Goal: Task Accomplishment & Management: Manage account settings

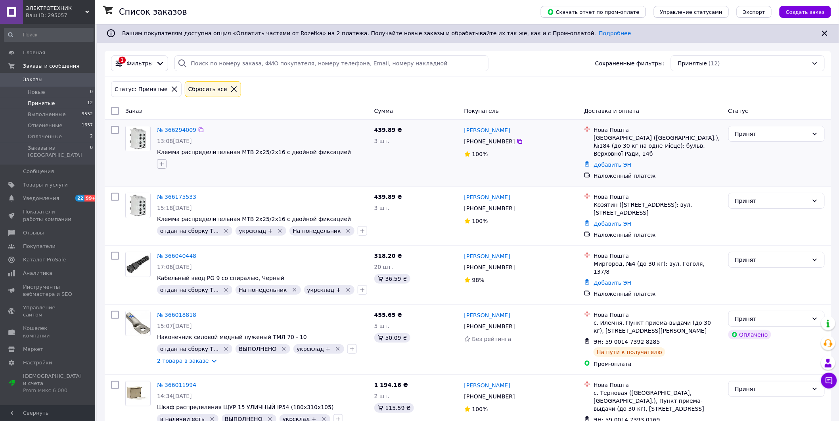
click at [161, 164] on icon "button" at bounding box center [162, 164] width 4 height 4
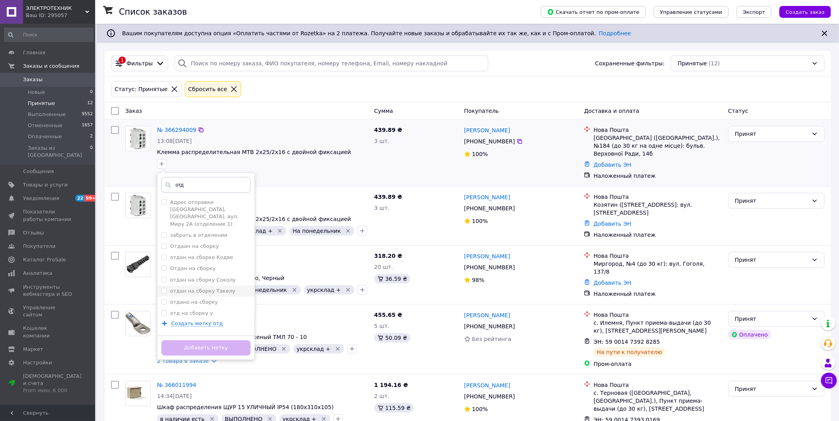
type input "отд"
click at [208, 288] on label "отдан на сборку Такелу" at bounding box center [202, 291] width 65 height 6
checkbox input "true"
click at [196, 347] on button "Добавить метку" at bounding box center [205, 347] width 89 height 15
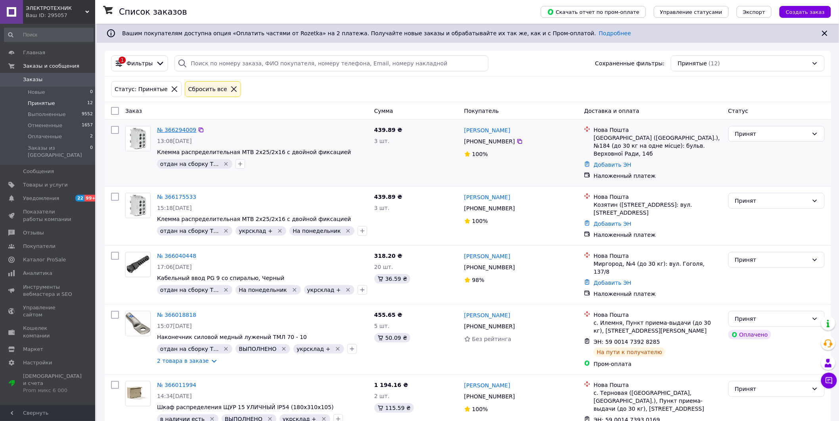
click at [175, 130] on link "№ 366294009" at bounding box center [176, 130] width 39 height 6
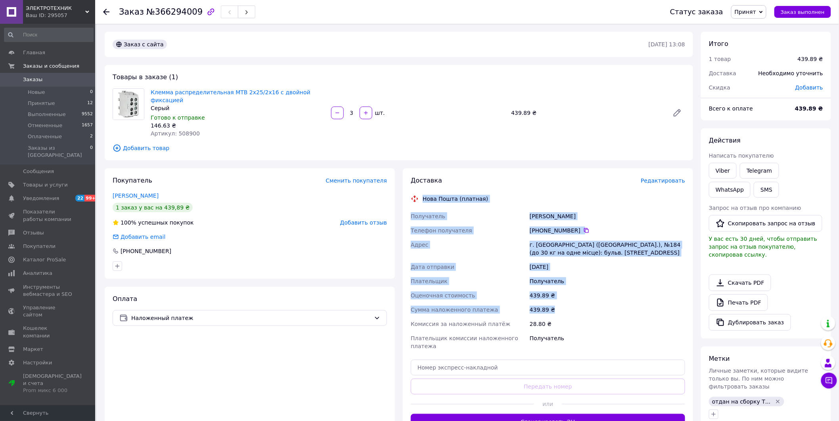
drag, startPoint x: 424, startPoint y: 189, endPoint x: 555, endPoint y: 299, distance: 170.5
click at [555, 299] on div "Доставка Редактировать Нова Пошта (платная) Получатель дорошенко василий Телефо…" at bounding box center [548, 303] width 274 height 254
copy div "Нова Пошта (платная) Получатель дорошенко василий Телефон получателя +380 50 13…"
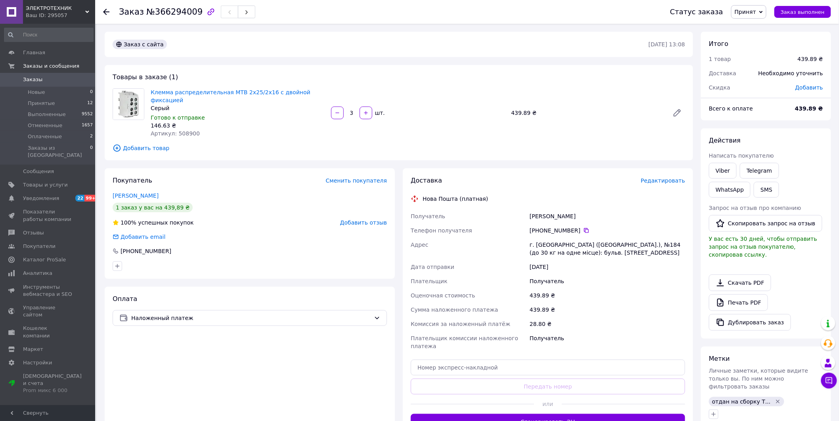
click at [216, 168] on div "Покупатель Сменить покупателя дорошенко василий 1 заказ у вас на 439,89 ₴ 100% …" at bounding box center [250, 223] width 290 height 111
drag, startPoint x: 543, startPoint y: 208, endPoint x: 581, endPoint y: 207, distance: 37.3
click at [581, 209] on div "дорошенко василий" at bounding box center [607, 216] width 159 height 14
drag, startPoint x: 530, startPoint y: 208, endPoint x: 584, endPoint y: 209, distance: 53.9
click at [584, 209] on div "дорошенко василий" at bounding box center [607, 216] width 159 height 14
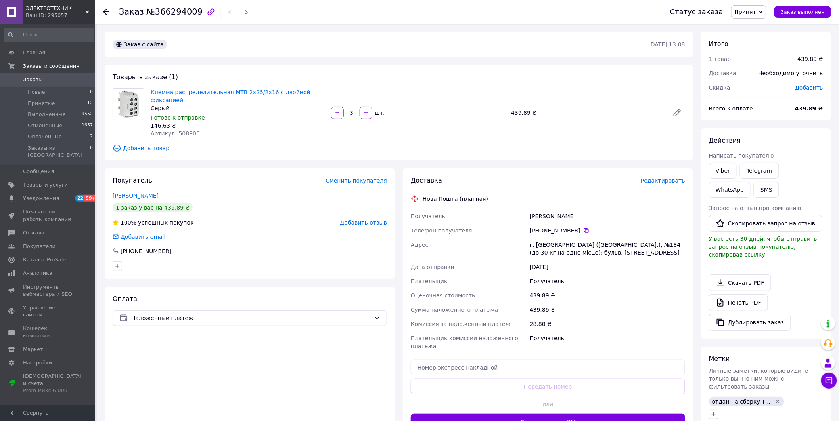
copy div "дорошенко василий"
drag, startPoint x: 174, startPoint y: 125, endPoint x: 197, endPoint y: 125, distance: 23.8
click at [197, 130] on div "Артикул: 508900" at bounding box center [238, 134] width 174 height 8
copy span "508900"
click at [105, 10] on icon at bounding box center [106, 12] width 6 height 6
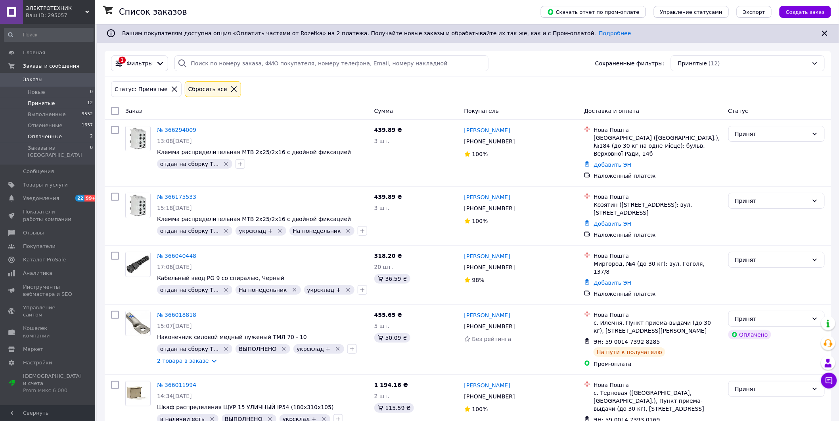
click at [45, 136] on span "Оплаченные" at bounding box center [45, 136] width 34 height 7
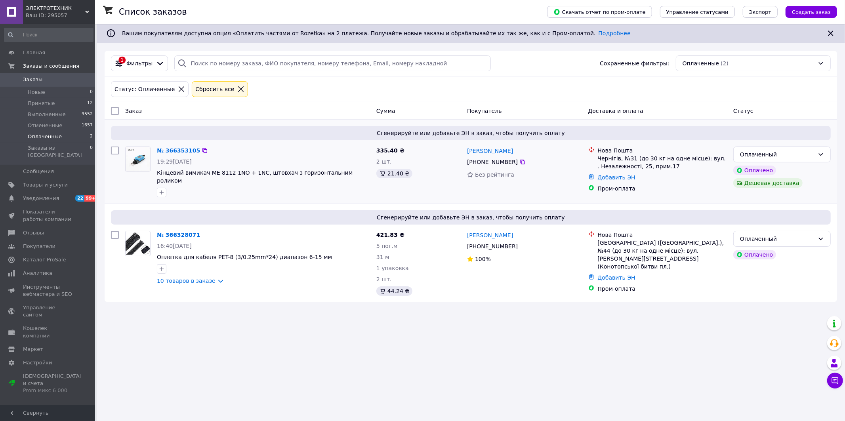
click at [166, 151] on link "№ 366353105" at bounding box center [178, 150] width 43 height 6
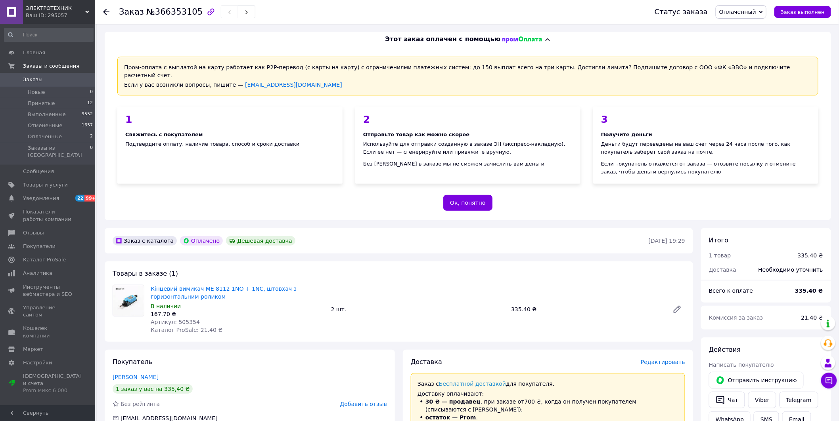
scroll to position [176, 0]
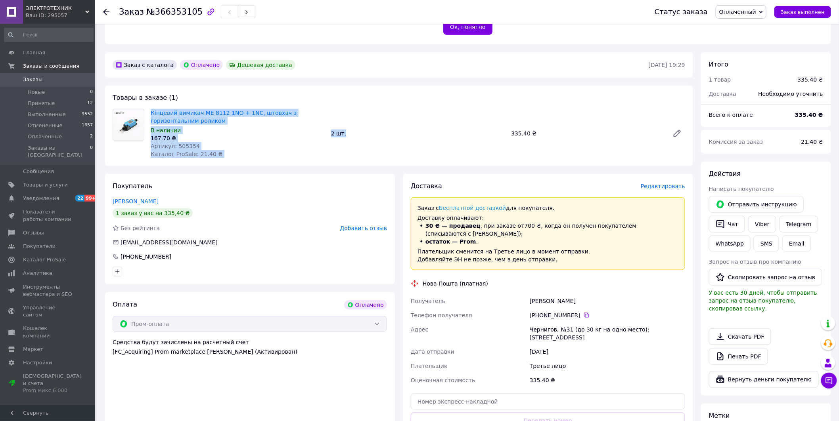
drag, startPoint x: 145, startPoint y: 103, endPoint x: 394, endPoint y: 143, distance: 251.6
click at [394, 143] on div "Кінцевий вимикач ME 8112 1NO + 1NC, штовхач з горизонтальним роликом В наличии …" at bounding box center [398, 133] width 579 height 49
copy div "Кінцевий вимикач ME 8112 1NO + 1NC, штовхач з горизонтальним роликом В наличии …"
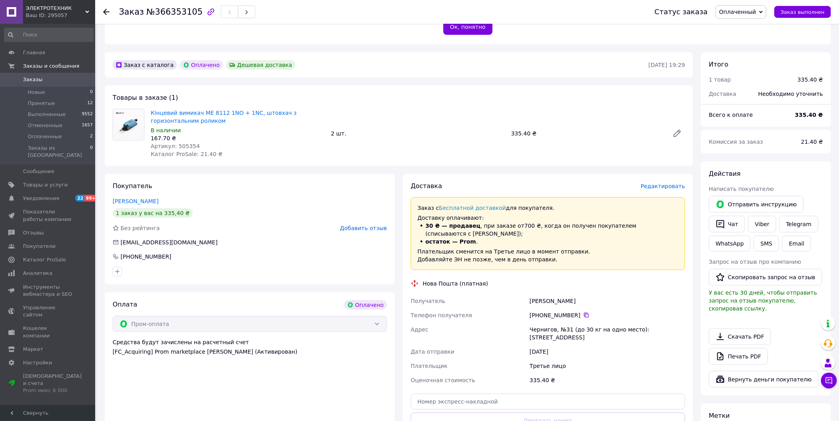
click at [191, 76] on div "Заказ с каталога Оплачено Дешевая доставка 12.10.2025 • 19:29 Товары в заказе (…" at bounding box center [399, 318] width 596 height 532
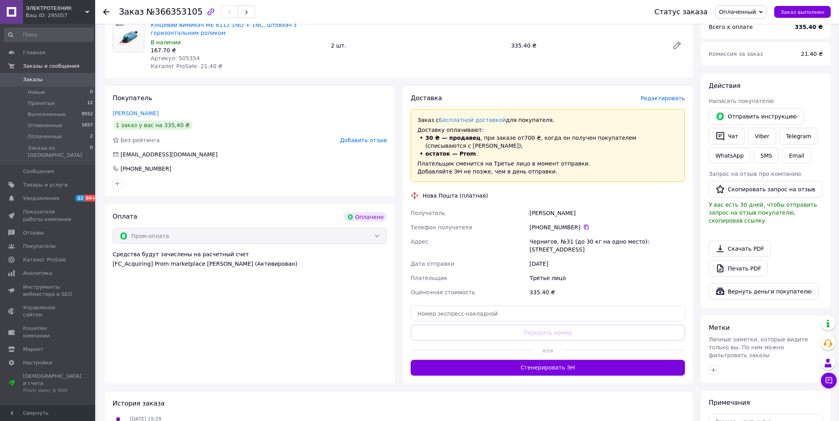
drag, startPoint x: 424, startPoint y: 186, endPoint x: 603, endPoint y: 243, distance: 187.9
click at [603, 243] on div "Доставка Редактировать Заказ с Бесплатной доставкой для покупателя. Доставку оп…" at bounding box center [548, 235] width 274 height 282
copy div "Нова Пошта (платная) Получатель Кизим Руслан Телефон получателя +380 67 129 42 …"
click at [213, 212] on div "Оплата Оплачено" at bounding box center [250, 217] width 274 height 10
drag, startPoint x: 530, startPoint y: 205, endPoint x: 547, endPoint y: 206, distance: 17.1
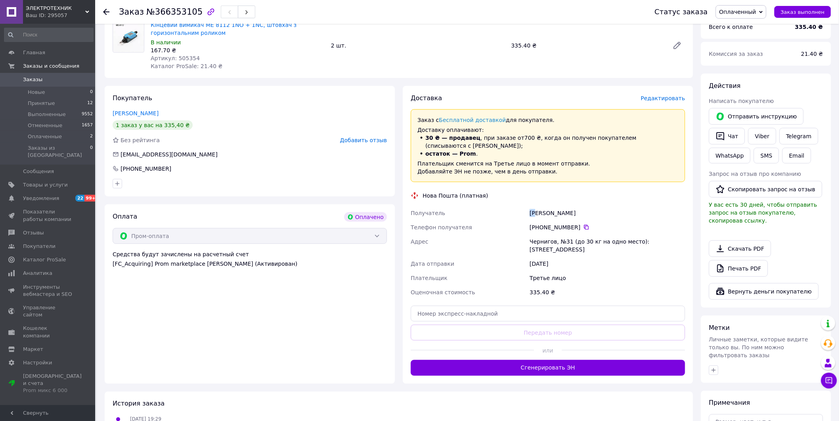
click at [537, 206] on div "Кизим Руслан" at bounding box center [607, 213] width 159 height 14
click at [571, 207] on div "Кизим Руслан" at bounding box center [607, 213] width 159 height 14
drag, startPoint x: 531, startPoint y: 202, endPoint x: 577, endPoint y: 209, distance: 46.5
click at [577, 209] on div "Кизим Руслан" at bounding box center [607, 213] width 159 height 14
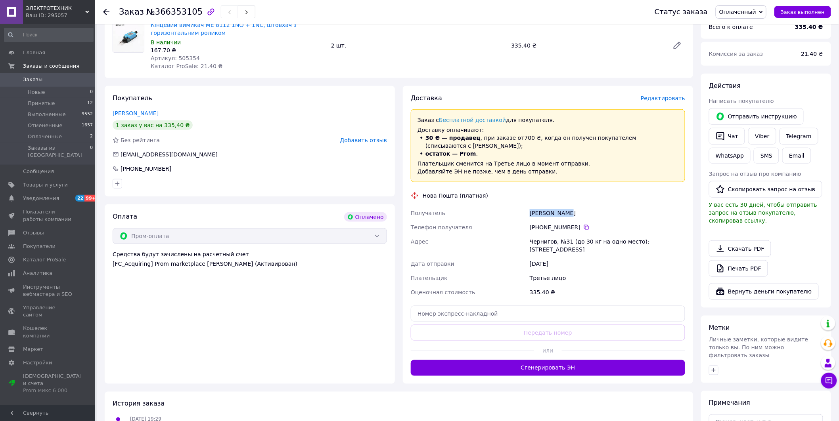
copy div "Кизим Руслан"
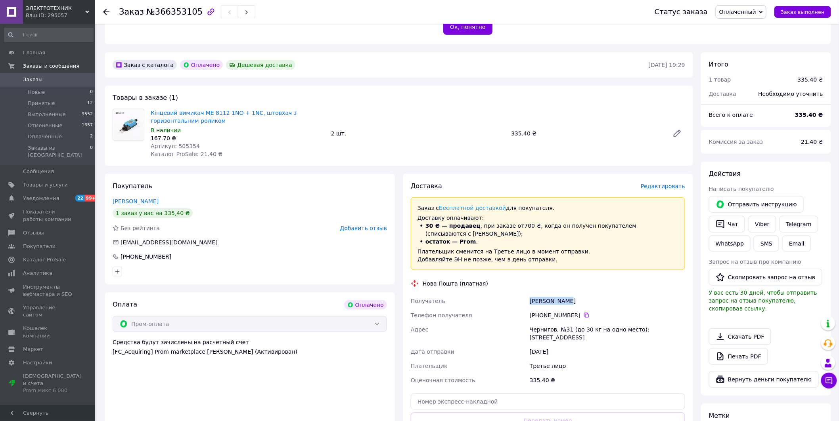
scroll to position [88, 0]
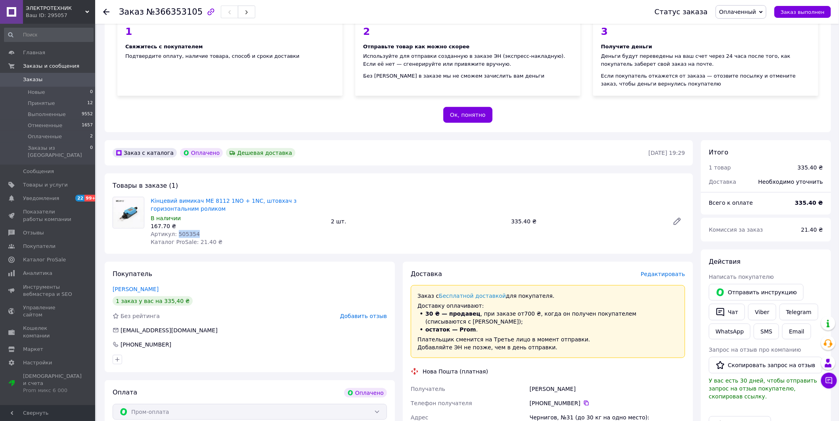
drag, startPoint x: 174, startPoint y: 223, endPoint x: 195, endPoint y: 225, distance: 20.7
click at [195, 230] on div "Артикул: 505354" at bounding box center [238, 234] width 174 height 8
copy span "505354"
click at [107, 11] on icon at bounding box center [106, 12] width 6 height 6
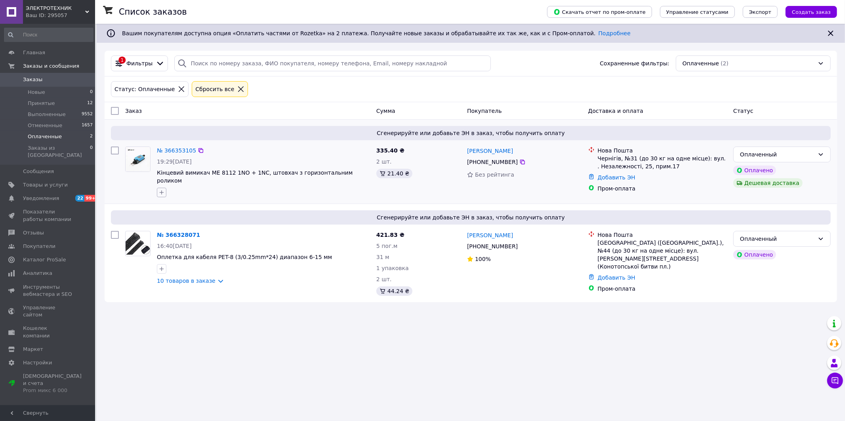
click at [161, 189] on icon "button" at bounding box center [162, 192] width 6 height 6
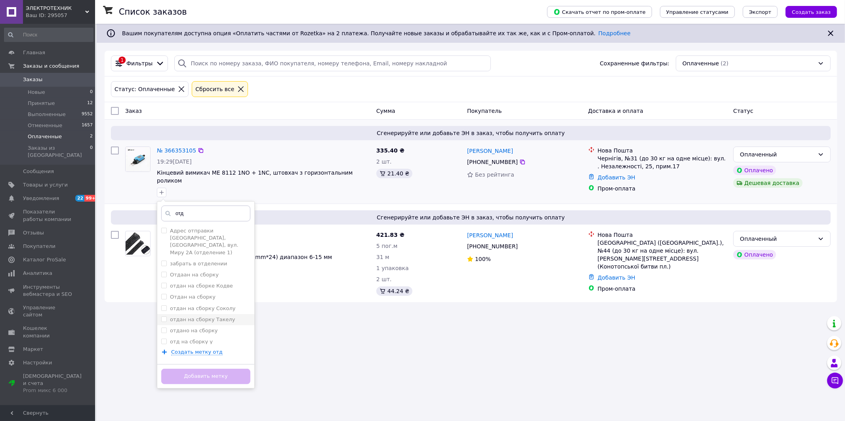
type input "отд"
click at [208, 317] on label "отдан на сборку Такелу" at bounding box center [202, 320] width 65 height 6
checkbox input "true"
drag, startPoint x: 186, startPoint y: 207, endPoint x: 170, endPoint y: 209, distance: 16.7
click at [170, 209] on div "отд" at bounding box center [205, 214] width 89 height 16
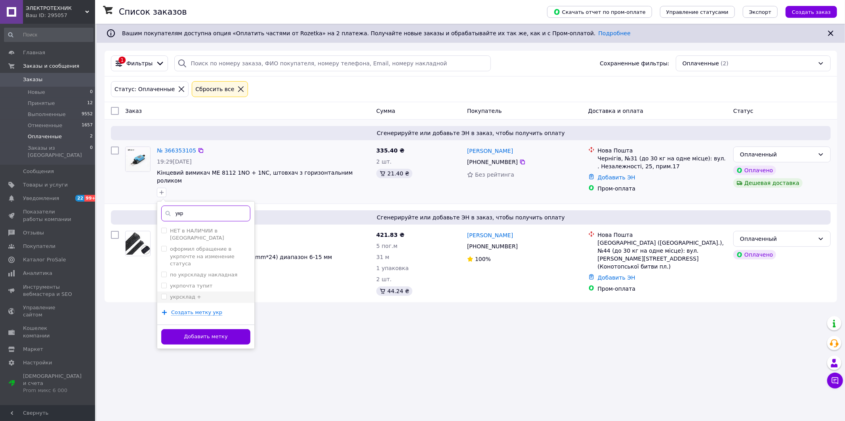
type input "укр"
click at [182, 294] on label "укрсклад +" at bounding box center [185, 297] width 31 height 6
checkbox input "true"
click at [199, 329] on button "Добавить метку" at bounding box center [205, 336] width 89 height 15
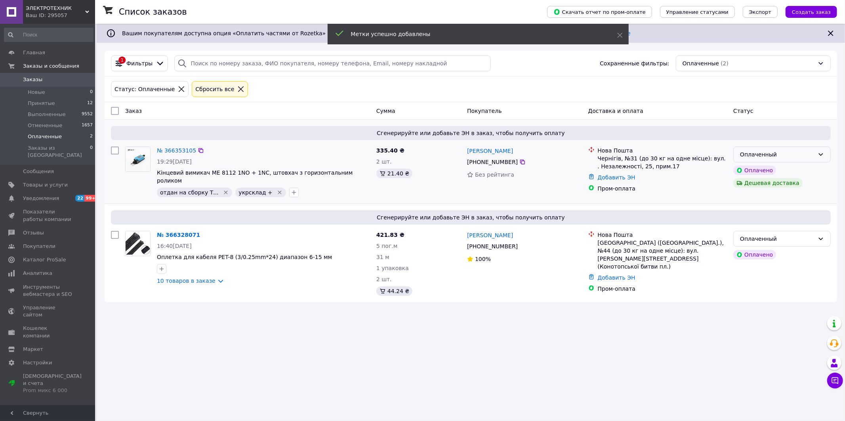
click at [821, 153] on icon at bounding box center [821, 154] width 6 height 6
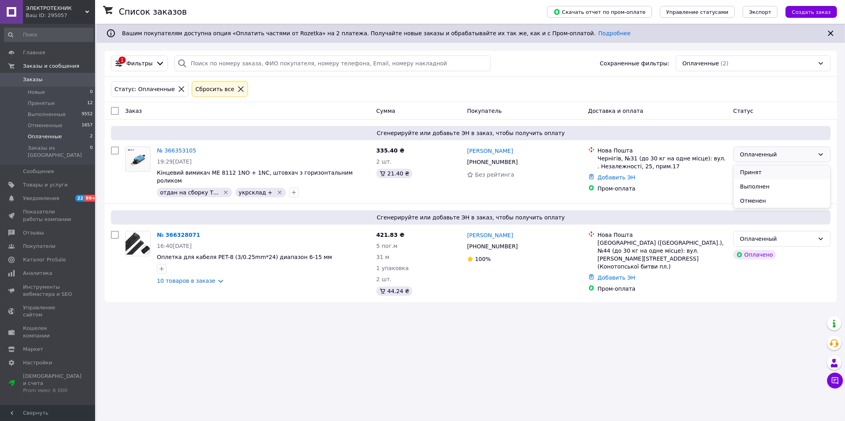
click at [751, 172] on li "Принят" at bounding box center [782, 172] width 97 height 14
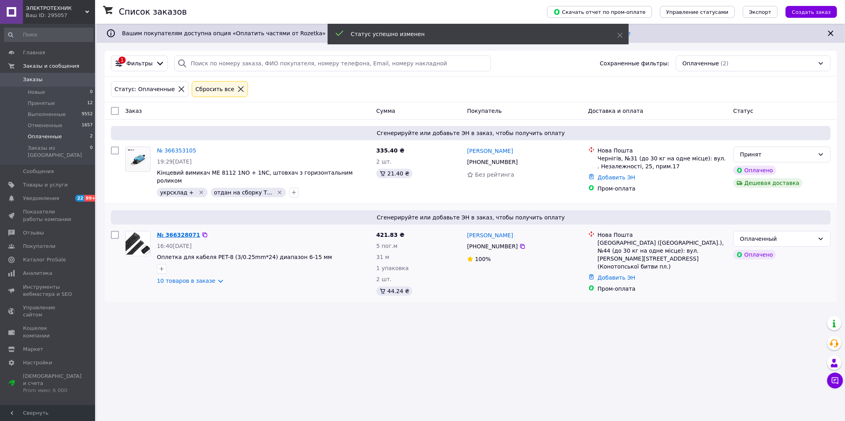
click at [187, 232] on link "№ 366328071" at bounding box center [178, 235] width 43 height 6
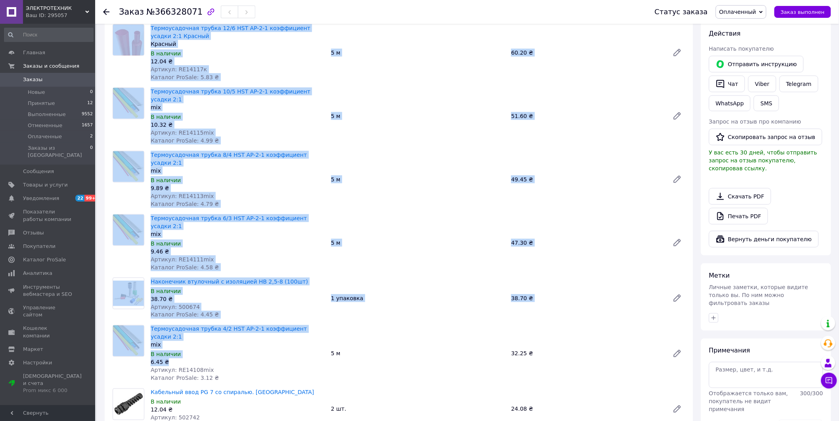
scroll to position [334, 0]
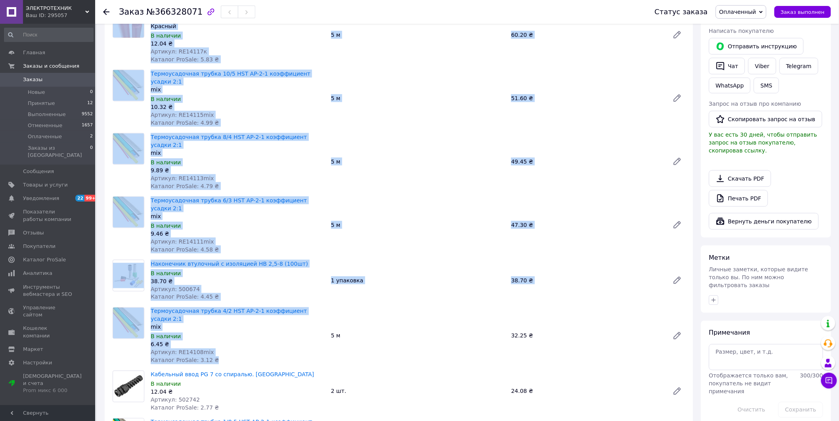
drag, startPoint x: 145, startPoint y: 156, endPoint x: 258, endPoint y: 309, distance: 190.9
click at [237, 316] on div "Товары в заказе (10) Оплетка для кабеля PET-8 (3/0.25mm*24) диапазон 6-15 мм Го…" at bounding box center [399, 240] width 588 height 627
click at [410, 195] on div "Термоусадочная трубка 6/3 HST AP-2-1 коэффициент усадки 2:1 mix В наличии 9.46 …" at bounding box center [417, 225] width 541 height 60
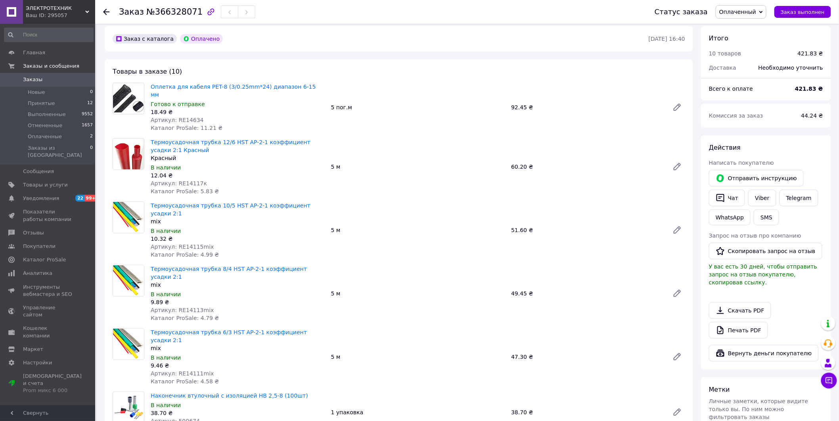
scroll to position [246, 0]
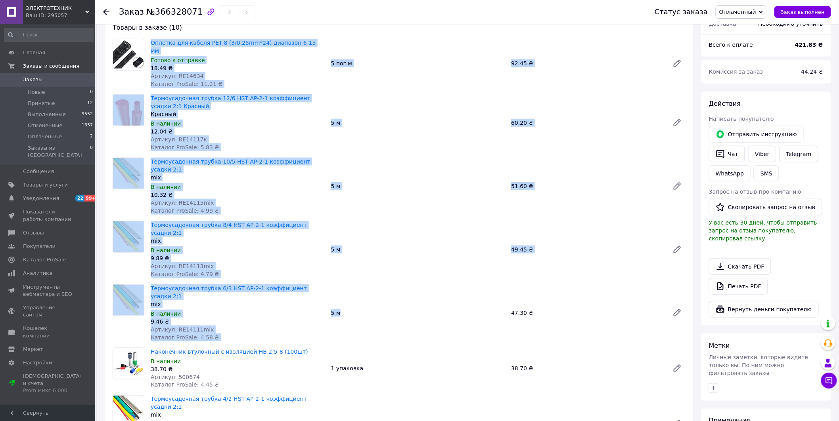
drag, startPoint x: 142, startPoint y: 32, endPoint x: 359, endPoint y: 250, distance: 308.0
click at [359, 249] on div "Товары в заказе (10) Оплетка для кабеля PET-8 (3/0.25mm*24) диапазон 6-15 мм Го…" at bounding box center [399, 328] width 588 height 627
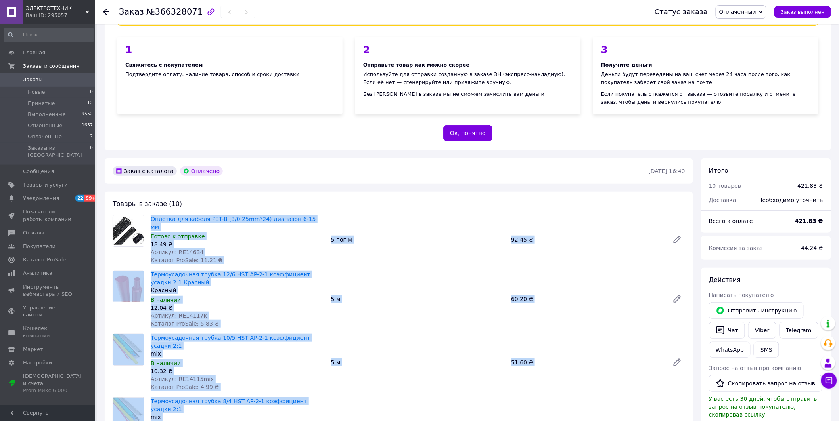
click at [145, 215] on div at bounding box center [128, 239] width 38 height 49
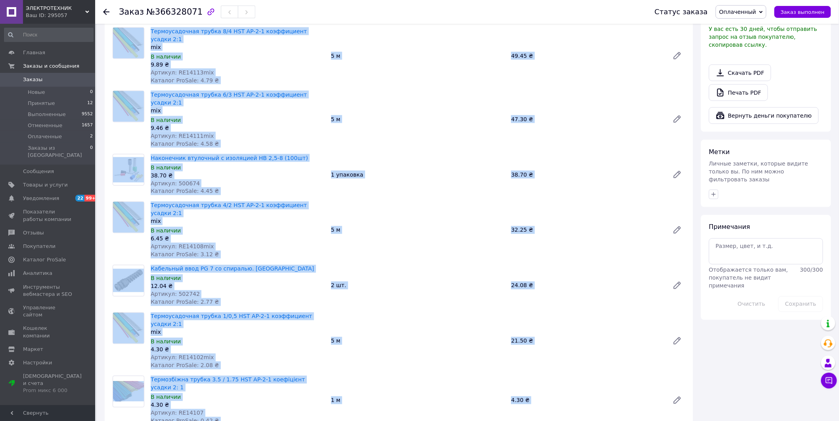
scroll to position [457, 0]
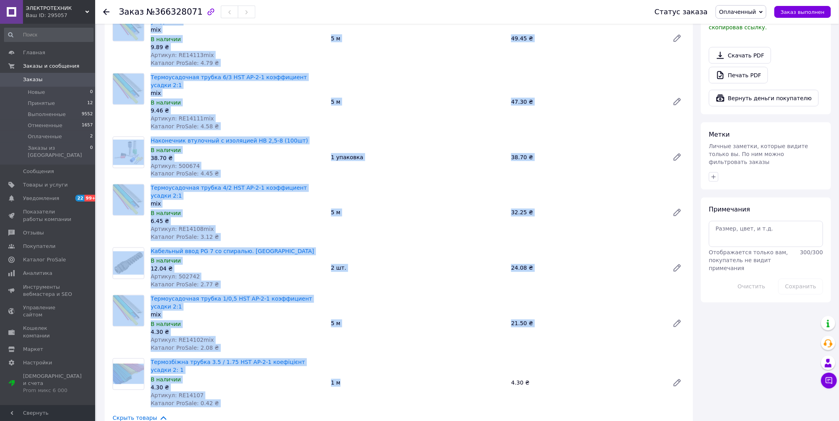
drag, startPoint x: 143, startPoint y: 207, endPoint x: 377, endPoint y: 317, distance: 259.0
click at [377, 317] on div "Товары в заказе (10) Оплетка для кабеля PET-8 (3/0.25mm*24) диапазон 6-15 мм Го…" at bounding box center [399, 117] width 588 height 627
copy div "Оплетка для кабеля PET-8 (3/0.25mm*24) диапазон 6-15 мм Готово к отправке 18.49…"
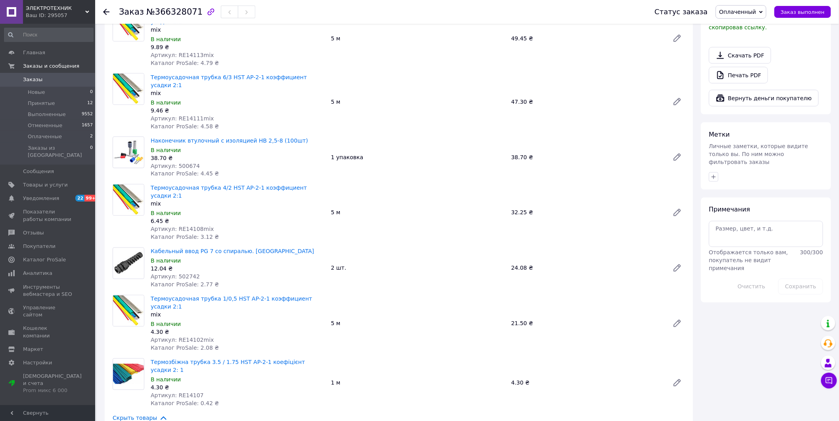
click at [106, 10] on use at bounding box center [106, 12] width 6 height 6
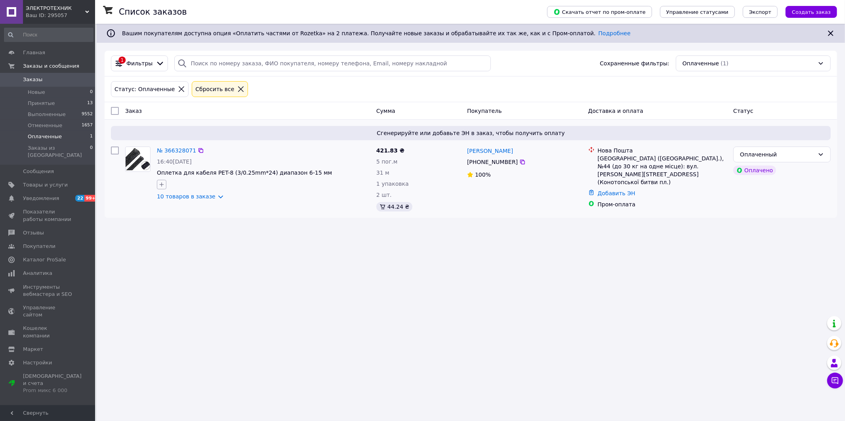
click at [162, 185] on icon "button" at bounding box center [162, 184] width 6 height 6
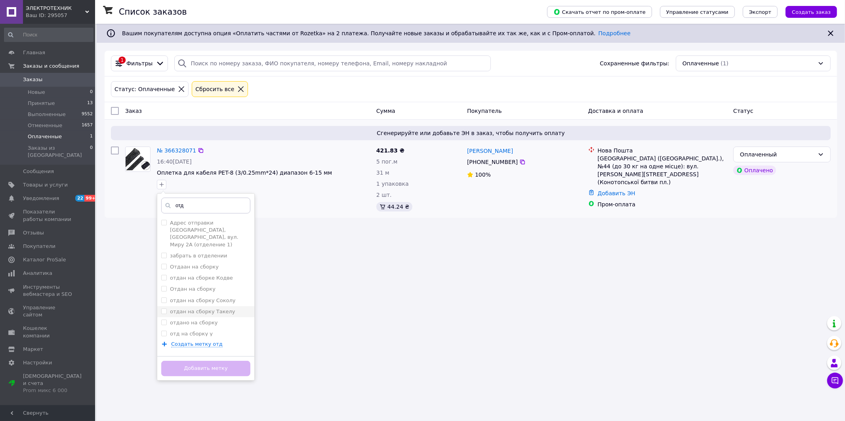
type input "отд"
click at [211, 309] on label "отдан на сборку Такелу" at bounding box center [202, 312] width 65 height 6
checkbox input "true"
click at [220, 369] on button "Добавить метку" at bounding box center [205, 368] width 89 height 15
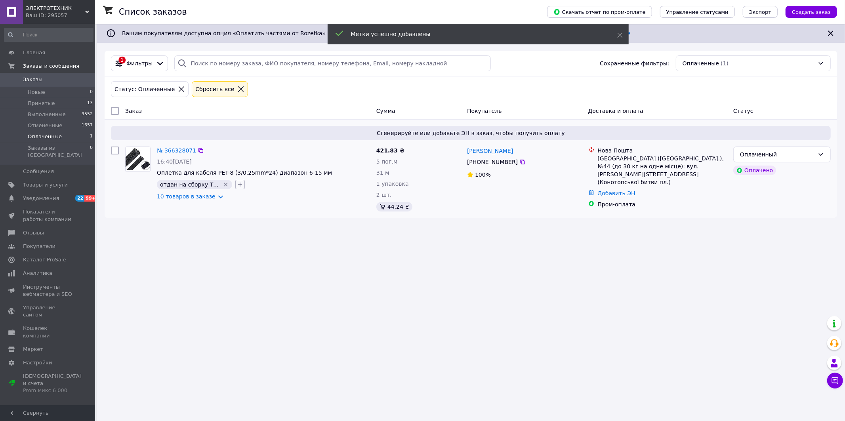
click at [237, 185] on icon "button" at bounding box center [240, 184] width 6 height 6
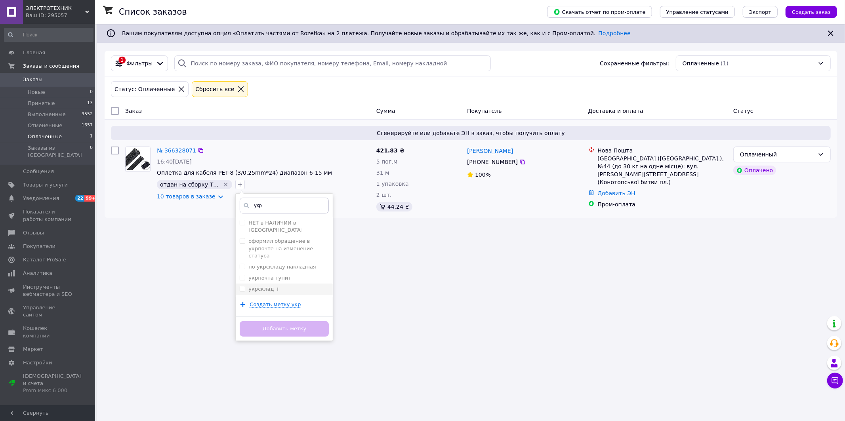
type input "укр"
click at [260, 286] on label "укрсклад +" at bounding box center [263, 289] width 31 height 6
checkbox input "true"
click at [268, 330] on button "Добавить метку" at bounding box center [284, 328] width 89 height 15
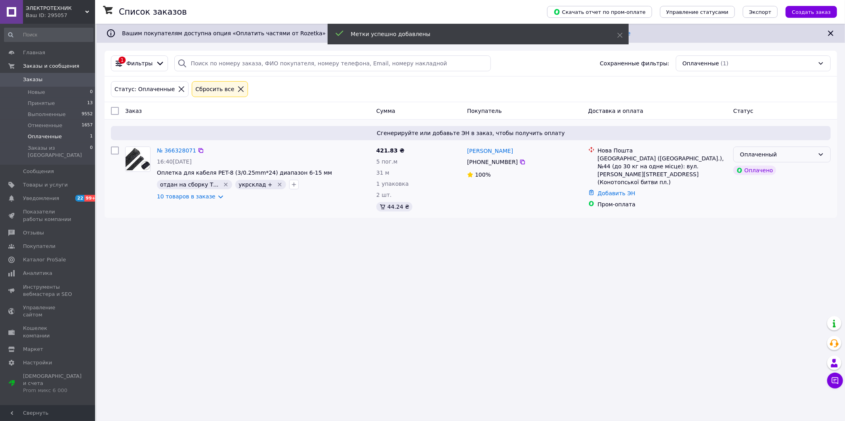
click at [822, 155] on icon at bounding box center [821, 154] width 6 height 6
click at [747, 173] on li "Принят" at bounding box center [782, 172] width 97 height 14
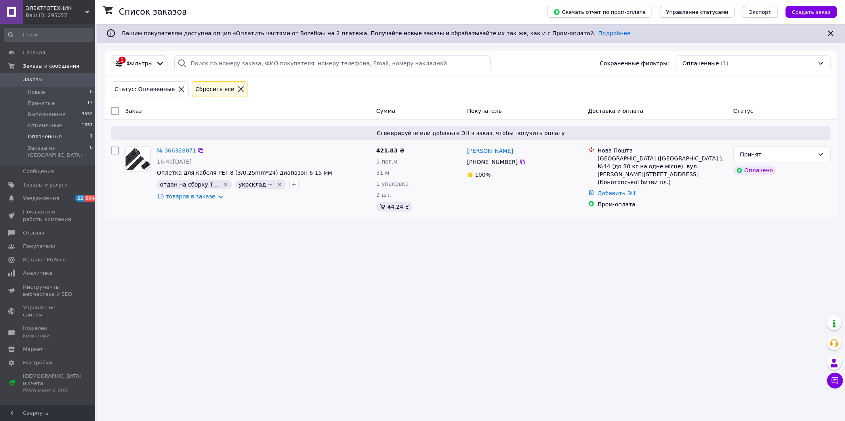
click at [180, 151] on link "№ 366328071" at bounding box center [176, 150] width 39 height 6
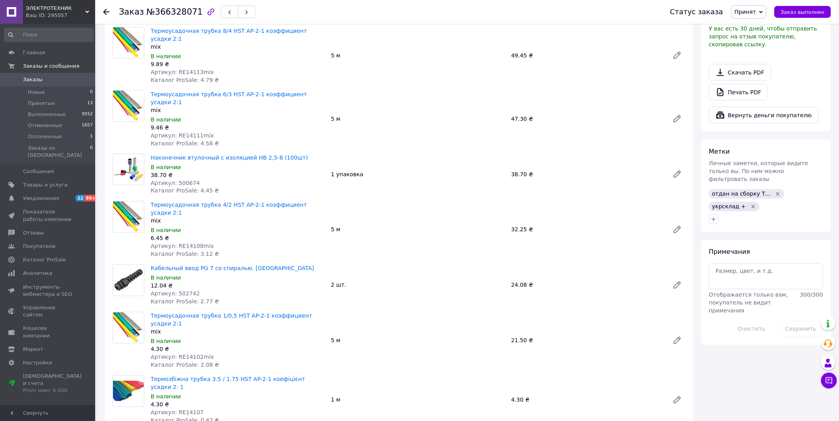
scroll to position [660, 0]
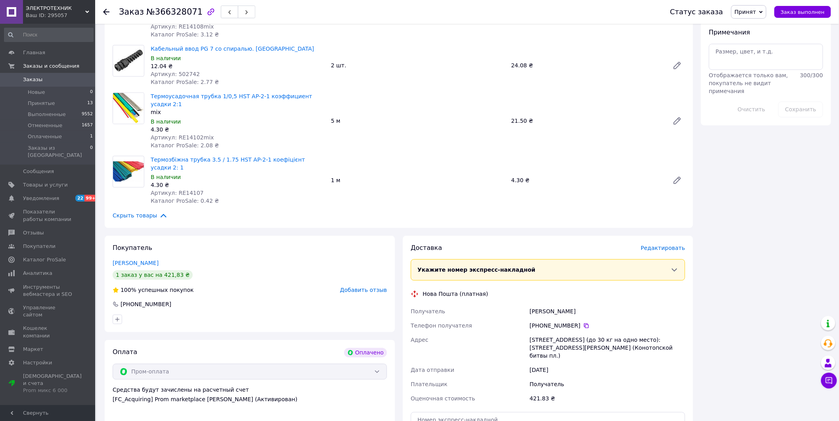
drag, startPoint x: 423, startPoint y: 230, endPoint x: 655, endPoint y: 288, distance: 238.5
click at [655, 288] on div "Доставка Редактировать Укажите номер экспресс-накладной Обязательно введите ном…" at bounding box center [548, 363] width 274 height 239
copy div "Нова Пошта (платная) Получатель Багатко Віталій Телефон получателя +380 66 519 …"
drag, startPoint x: 218, startPoint y: 244, endPoint x: 226, endPoint y: 245, distance: 8.4
click at [220, 300] on div "+380 66 519 76 46" at bounding box center [250, 304] width 274 height 8
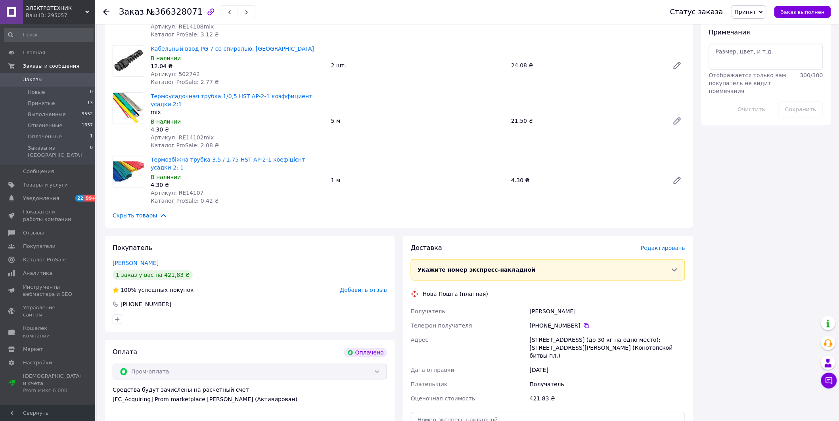
drag, startPoint x: 532, startPoint y: 248, endPoint x: 592, endPoint y: 245, distance: 59.9
click at [588, 304] on div "Багатко Віталій" at bounding box center [607, 311] width 159 height 14
copy div "Багатко Віталій"
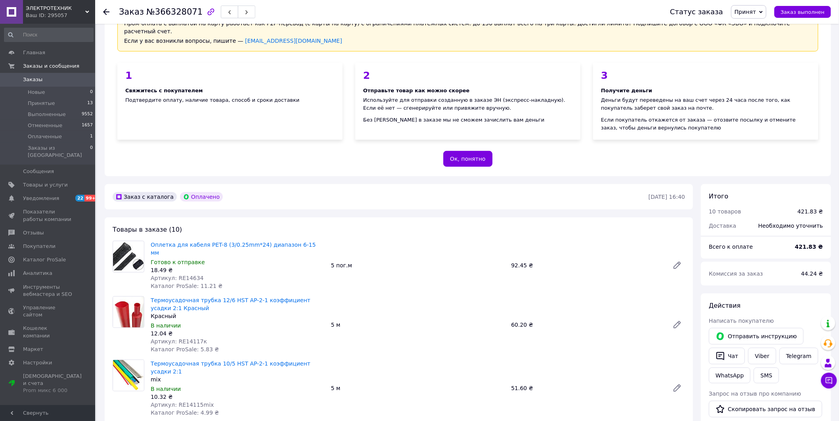
scroll to position [176, 0]
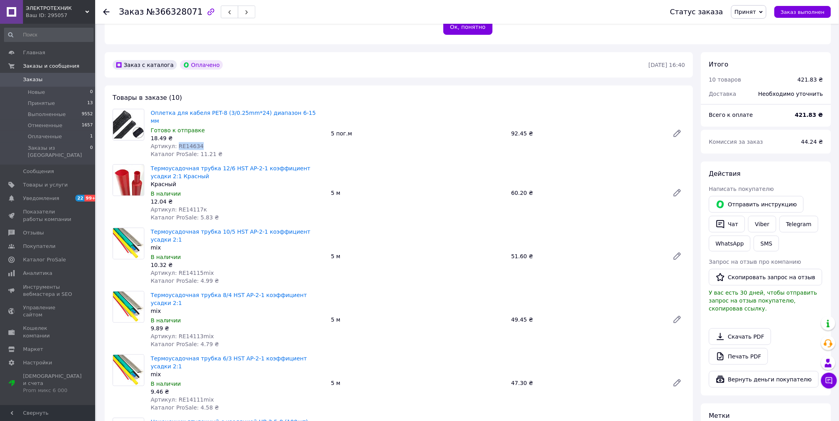
drag, startPoint x: 175, startPoint y: 130, endPoint x: 208, endPoint y: 129, distance: 32.9
click at [208, 142] on div "Артикул: RE14634" at bounding box center [238, 146] width 174 height 8
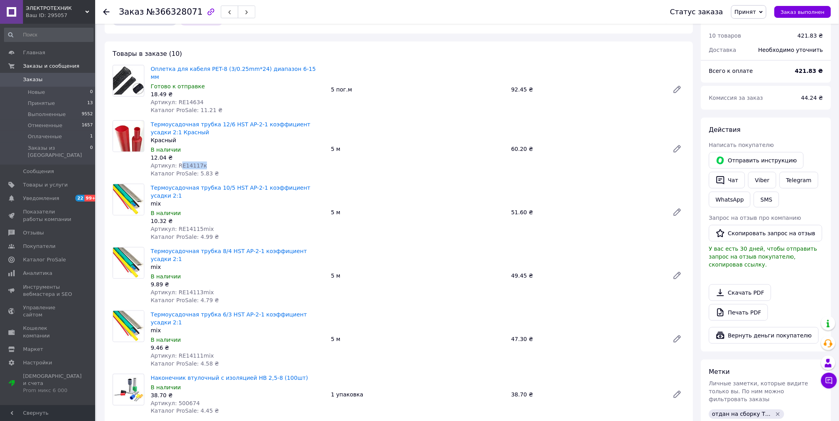
drag, startPoint x: 177, startPoint y: 151, endPoint x: 191, endPoint y: 148, distance: 15.0
click at [203, 162] on div "Артикул: RE14117к" at bounding box center [238, 166] width 174 height 8
drag, startPoint x: 178, startPoint y: 149, endPoint x: 209, endPoint y: 151, distance: 31.4
click at [204, 162] on div "Артикул: RE14117к" at bounding box center [238, 166] width 174 height 8
drag, startPoint x: 230, startPoint y: 133, endPoint x: 230, endPoint y: 137, distance: 4.4
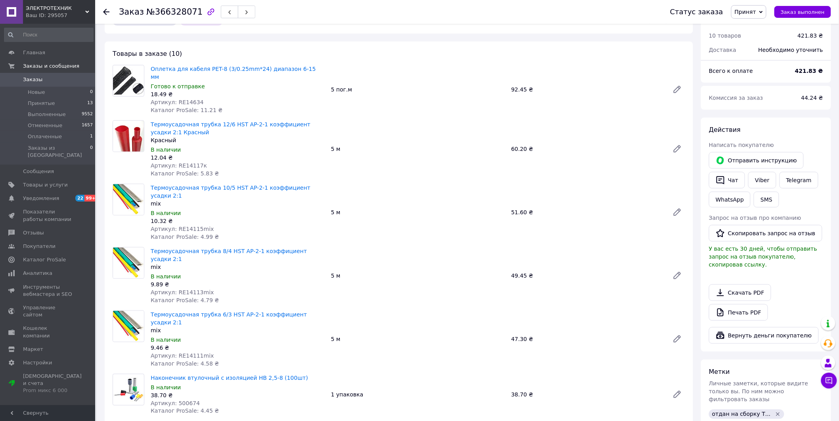
click at [231, 146] on div "В наличии" at bounding box center [238, 150] width 174 height 8
drag, startPoint x: 181, startPoint y: 152, endPoint x: 208, endPoint y: 153, distance: 26.9
click at [208, 162] on div "Артикул: RE14117к" at bounding box center [238, 166] width 174 height 8
drag, startPoint x: 175, startPoint y: 202, endPoint x: 209, endPoint y: 201, distance: 33.7
click at [209, 225] on div "Артикул: RE14115mix" at bounding box center [238, 229] width 174 height 8
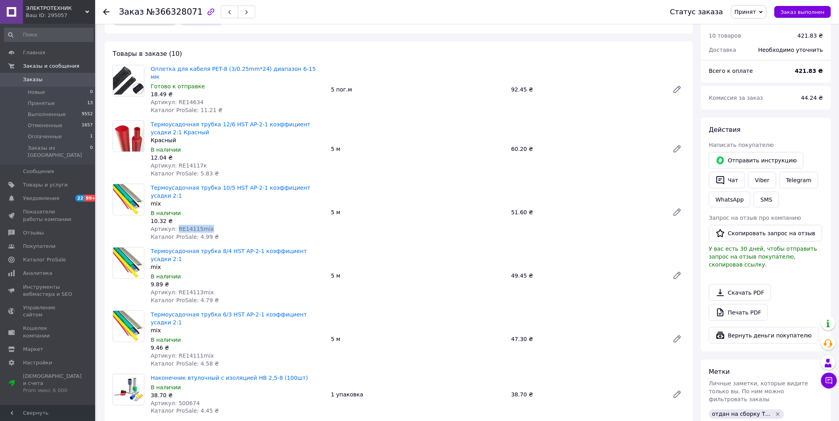
scroll to position [264, 0]
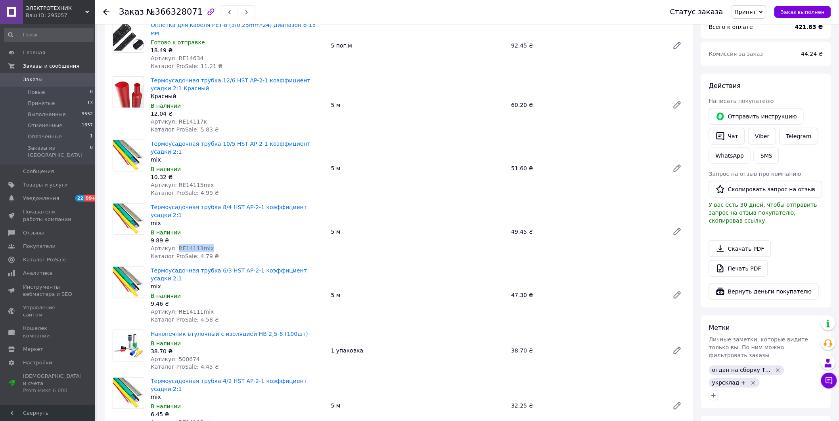
drag, startPoint x: 175, startPoint y: 217, endPoint x: 204, endPoint y: 216, distance: 29.7
click at [204, 245] on span "Артикул: RE14113mix" at bounding box center [182, 248] width 63 height 6
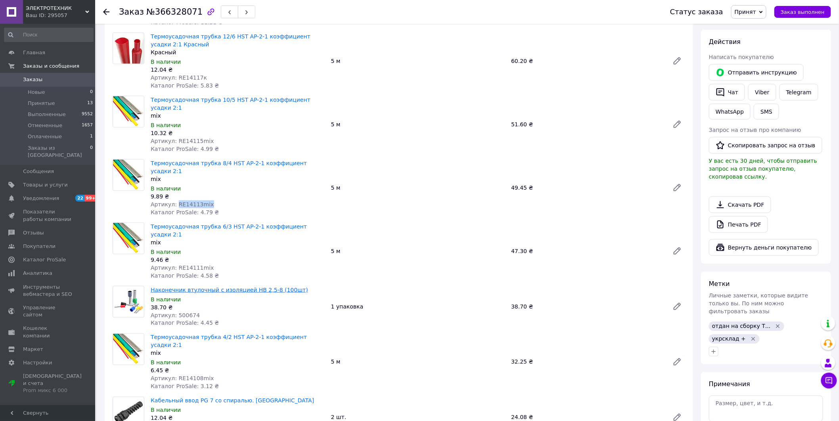
scroll to position [352, 0]
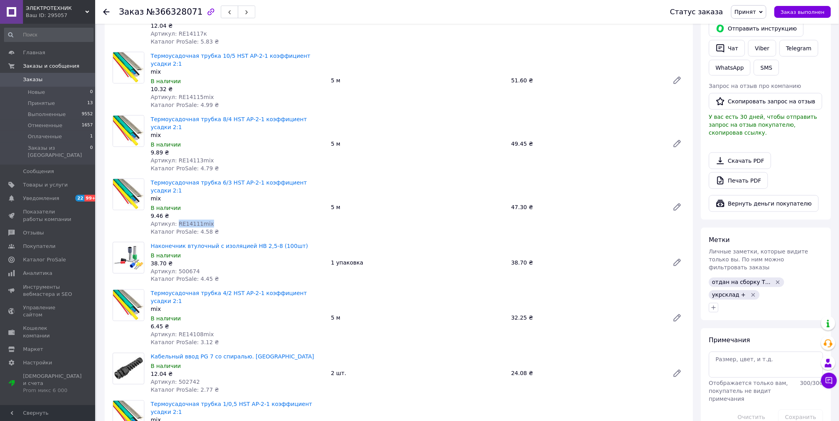
drag, startPoint x: 176, startPoint y: 183, endPoint x: 208, endPoint y: 183, distance: 32.1
click at [208, 220] on div "Артикул: RE14111mix" at bounding box center [238, 224] width 174 height 8
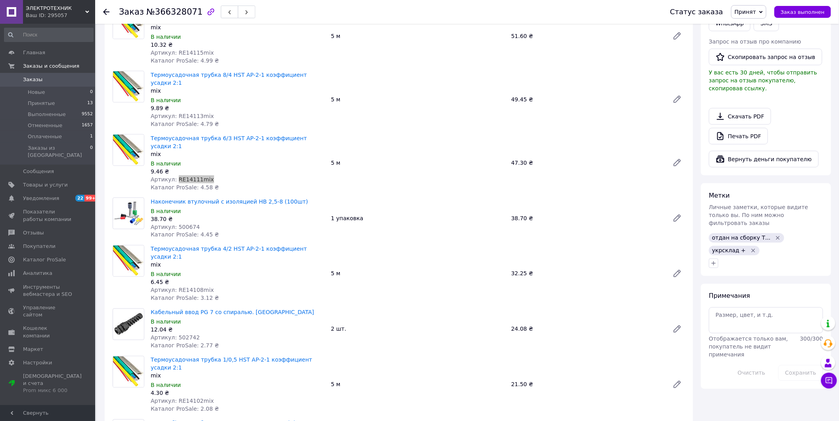
scroll to position [440, 0]
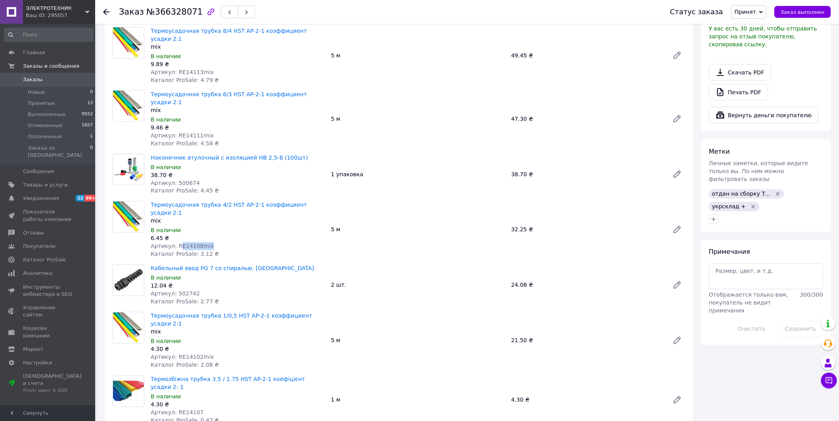
drag, startPoint x: 183, startPoint y: 199, endPoint x: 205, endPoint y: 200, distance: 22.2
click at [204, 243] on span "Артикул: RE14108mix" at bounding box center [182, 246] width 63 height 6
drag, startPoint x: 174, startPoint y: 199, endPoint x: 212, endPoint y: 202, distance: 37.4
click at [207, 243] on div "Артикул: RE14108mix" at bounding box center [238, 247] width 174 height 8
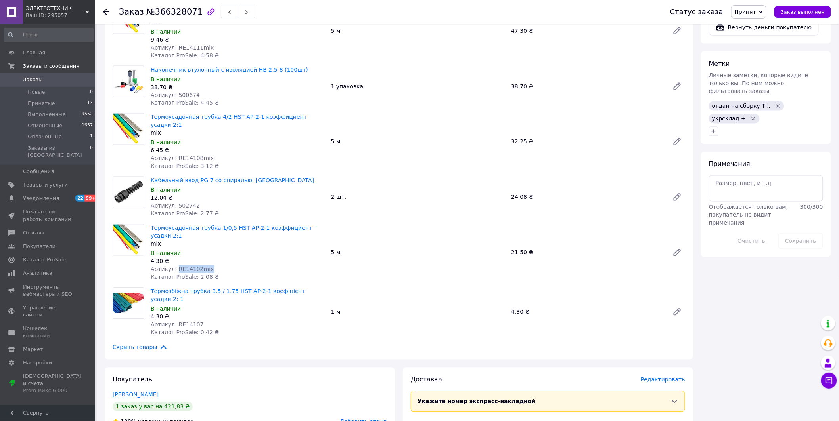
drag, startPoint x: 175, startPoint y: 213, endPoint x: 211, endPoint y: 212, distance: 36.1
click at [211, 266] on div "Артикул: RE14102mix" at bounding box center [238, 270] width 174 height 8
drag, startPoint x: 175, startPoint y: 261, endPoint x: 204, endPoint y: 262, distance: 28.6
click at [204, 321] on div "Артикул: RE14107" at bounding box center [238, 325] width 174 height 8
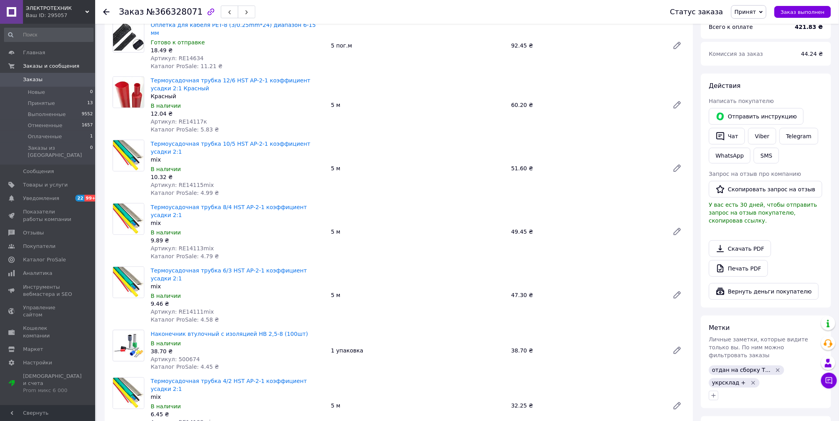
scroll to position [352, 0]
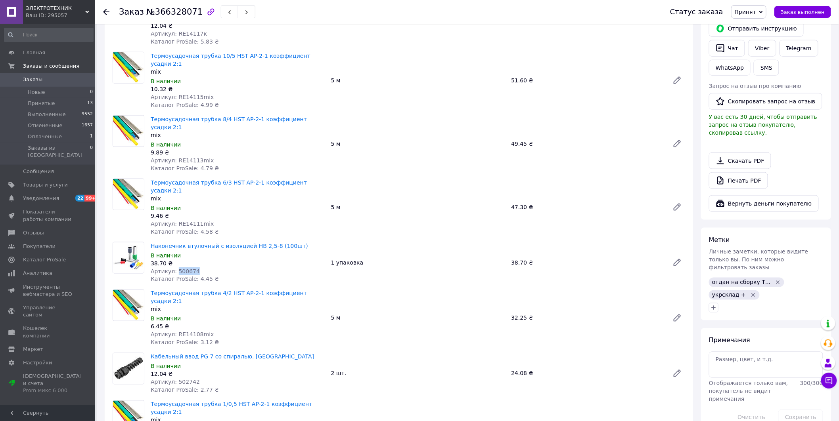
drag, startPoint x: 174, startPoint y: 232, endPoint x: 197, endPoint y: 234, distance: 23.4
click at [197, 267] on div "Артикул: 500674" at bounding box center [238, 271] width 174 height 8
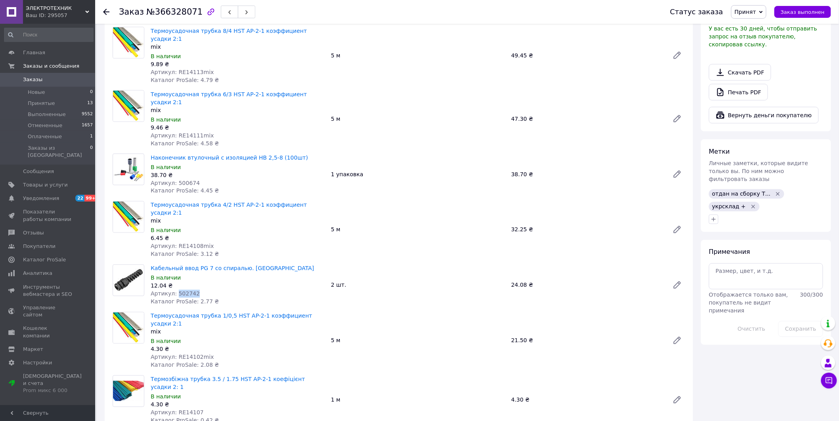
drag, startPoint x: 174, startPoint y: 246, endPoint x: 197, endPoint y: 246, distance: 23.0
click at [197, 290] on div "Артикул: 502742" at bounding box center [238, 294] width 174 height 8
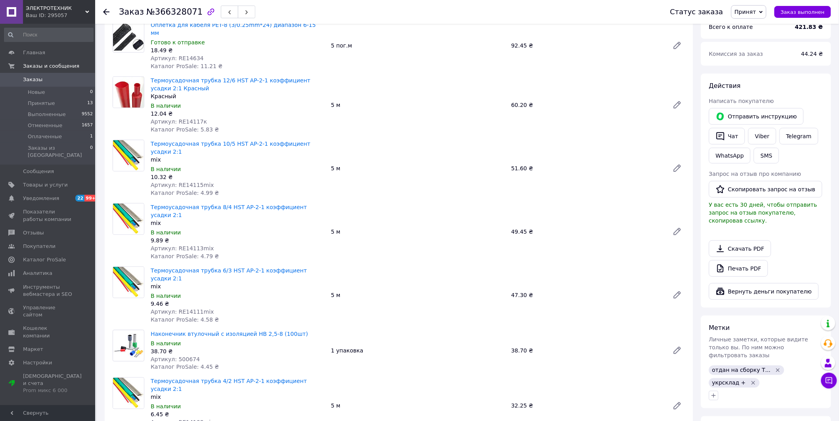
scroll to position [132, 0]
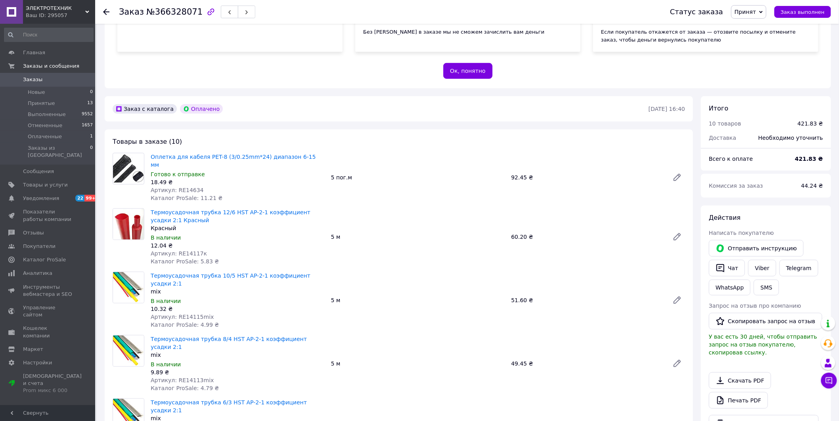
click at [105, 11] on icon at bounding box center [106, 12] width 6 height 6
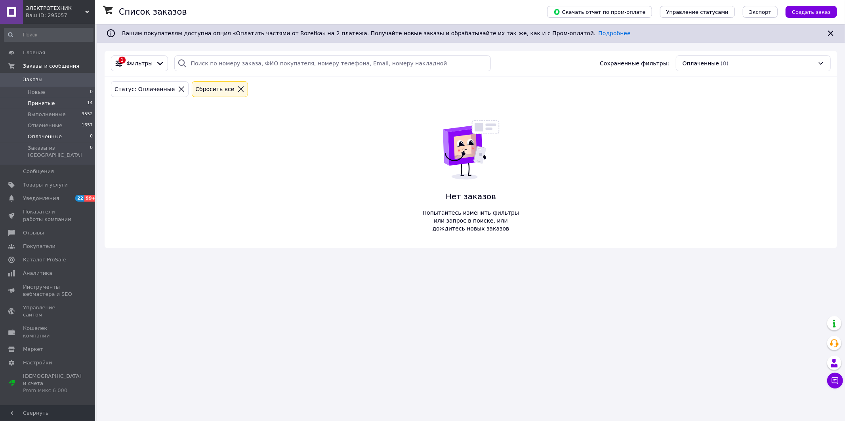
click at [48, 102] on span "Принятые" at bounding box center [41, 103] width 27 height 7
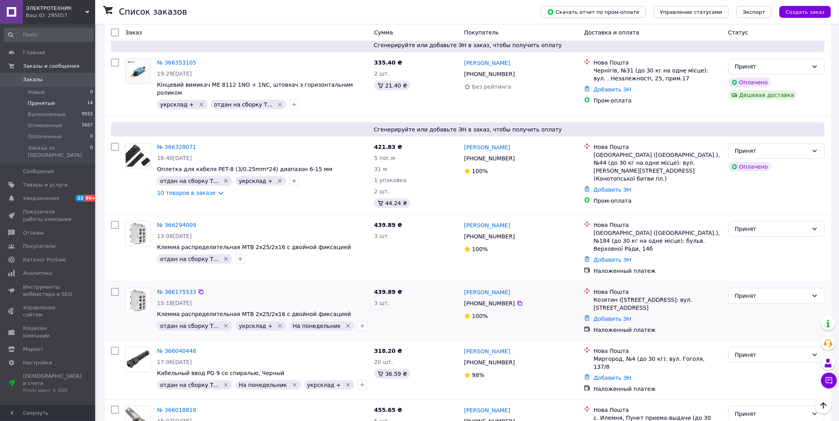
scroll to position [176, 0]
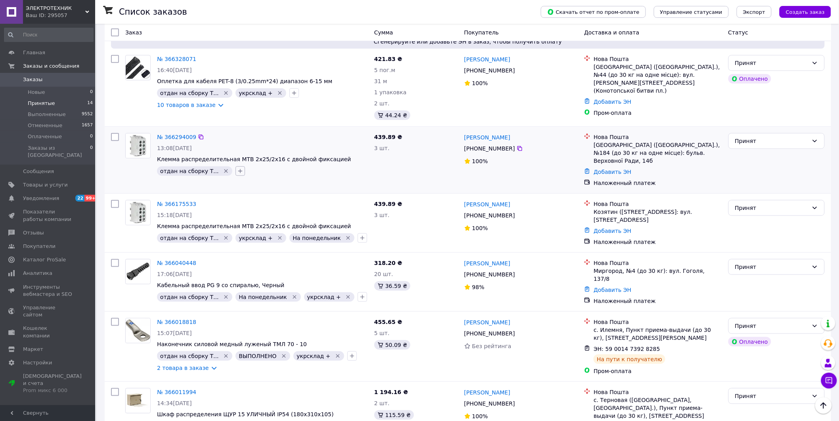
click at [237, 168] on icon "button" at bounding box center [240, 171] width 6 height 6
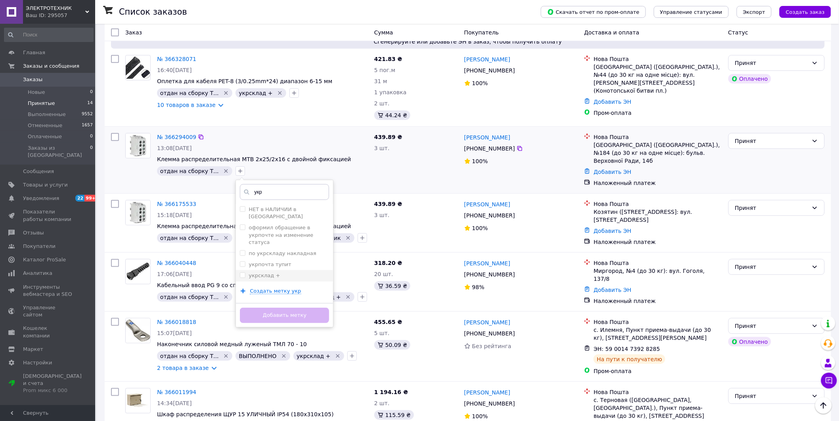
type input "укр"
click at [258, 273] on label "укрсклад +" at bounding box center [263, 276] width 31 height 6
checkbox input "true"
click at [286, 315] on button "Добавить метку" at bounding box center [284, 315] width 89 height 15
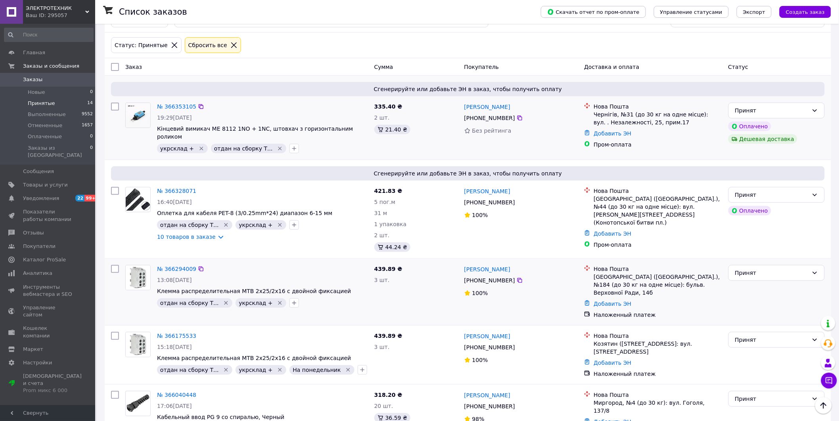
scroll to position [0, 0]
